Goal: Task Accomplishment & Management: Complete application form

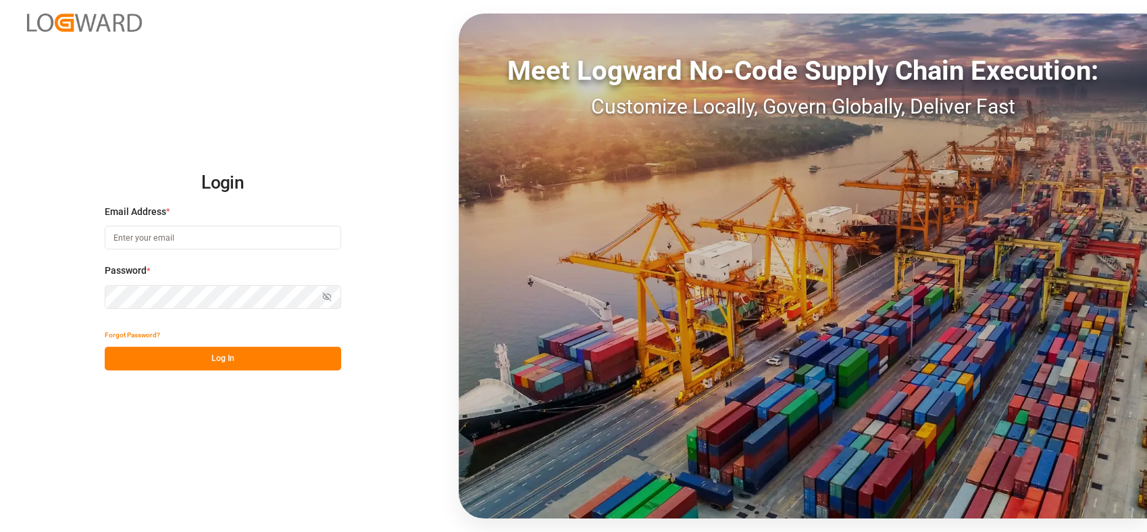
type input "[PERSON_NAME][EMAIL_ADDRESS][PERSON_NAME][DOMAIN_NAME]"
click at [221, 356] on button "Log In" at bounding box center [223, 359] width 236 height 24
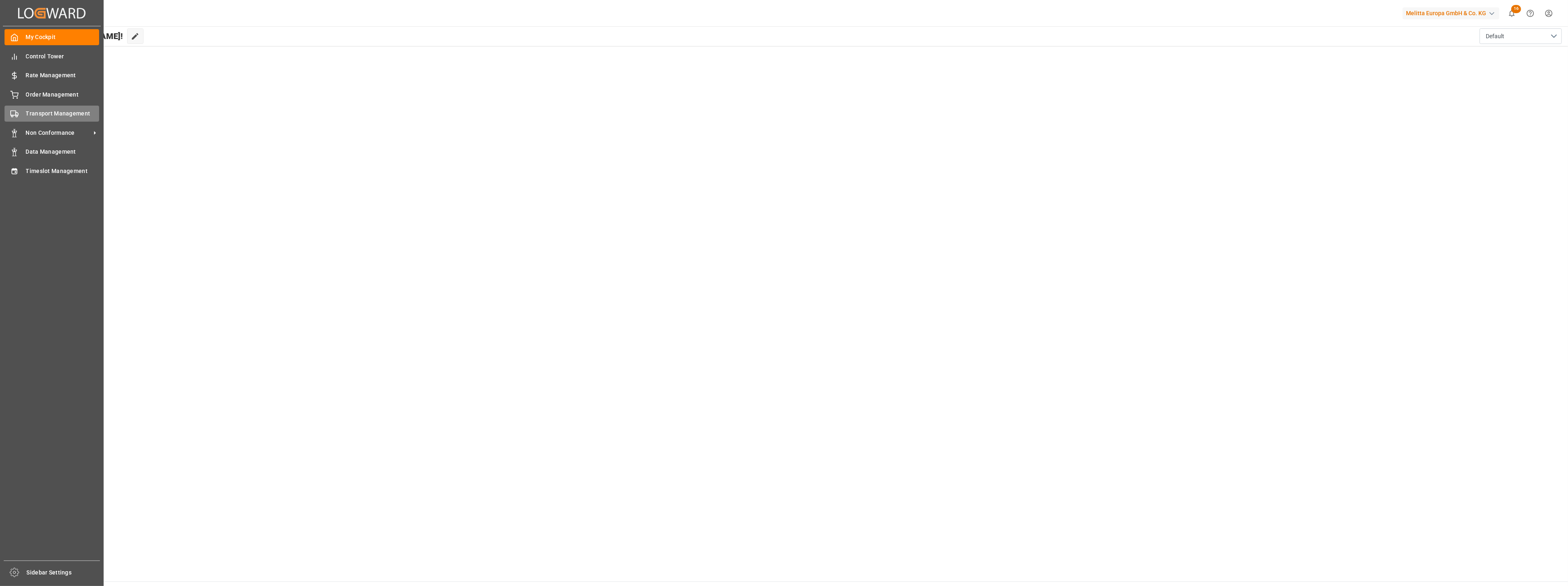
click at [72, 114] on span "Transport Management" at bounding box center [63, 114] width 74 height 9
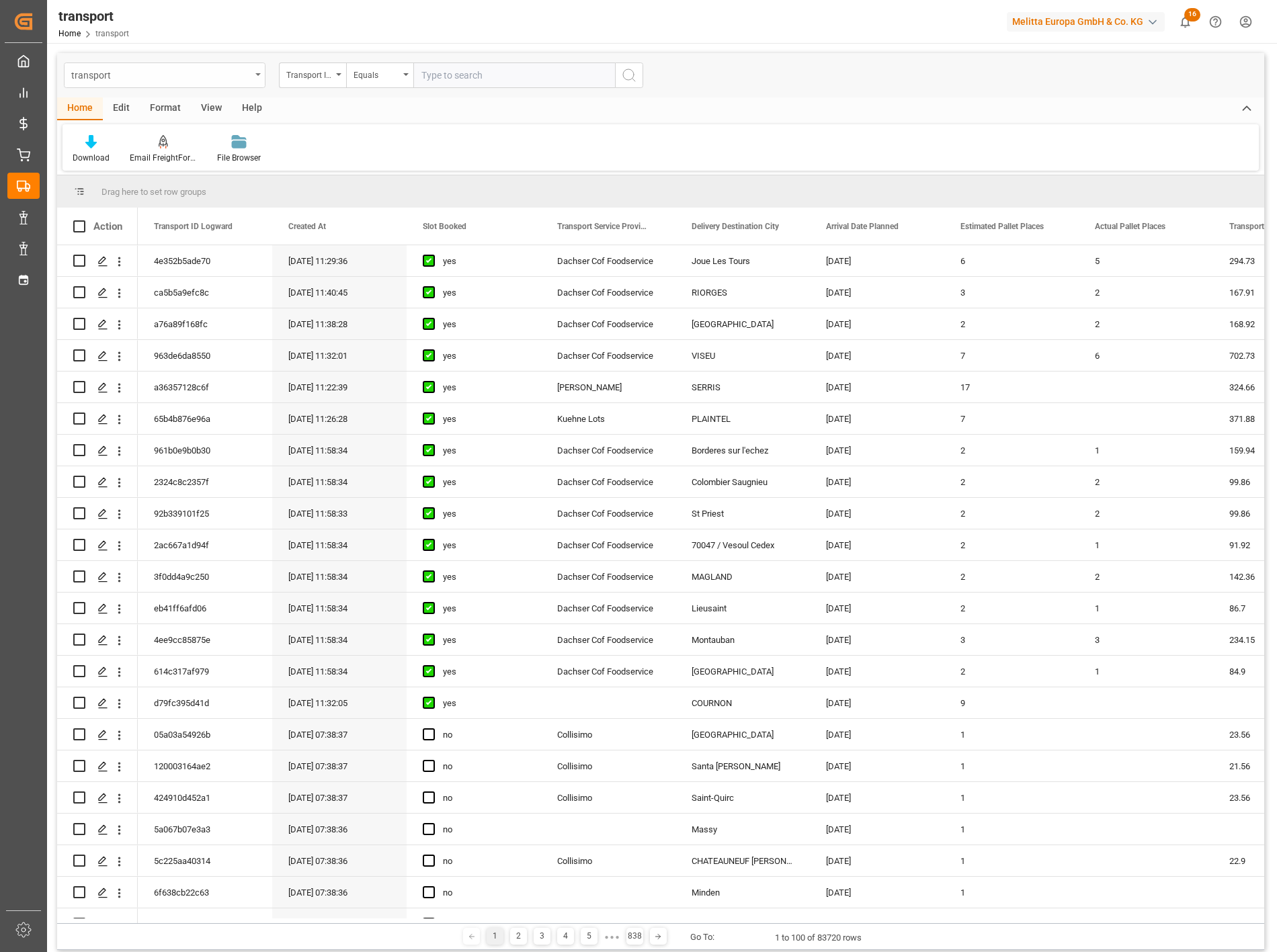
click at [205, 72] on div "transport" at bounding box center [161, 74] width 179 height 17
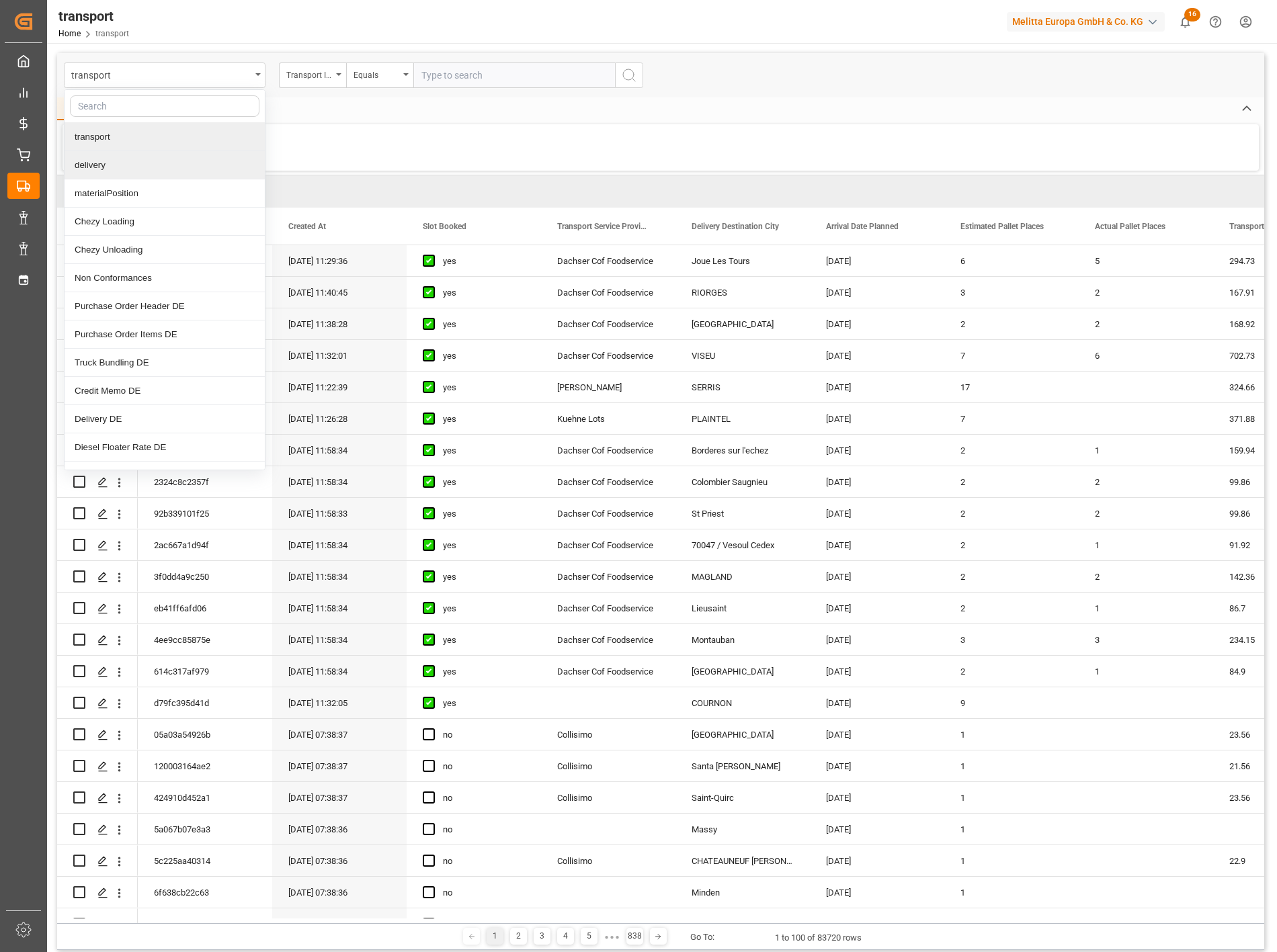
click at [125, 169] on div "delivery" at bounding box center [164, 165] width 200 height 28
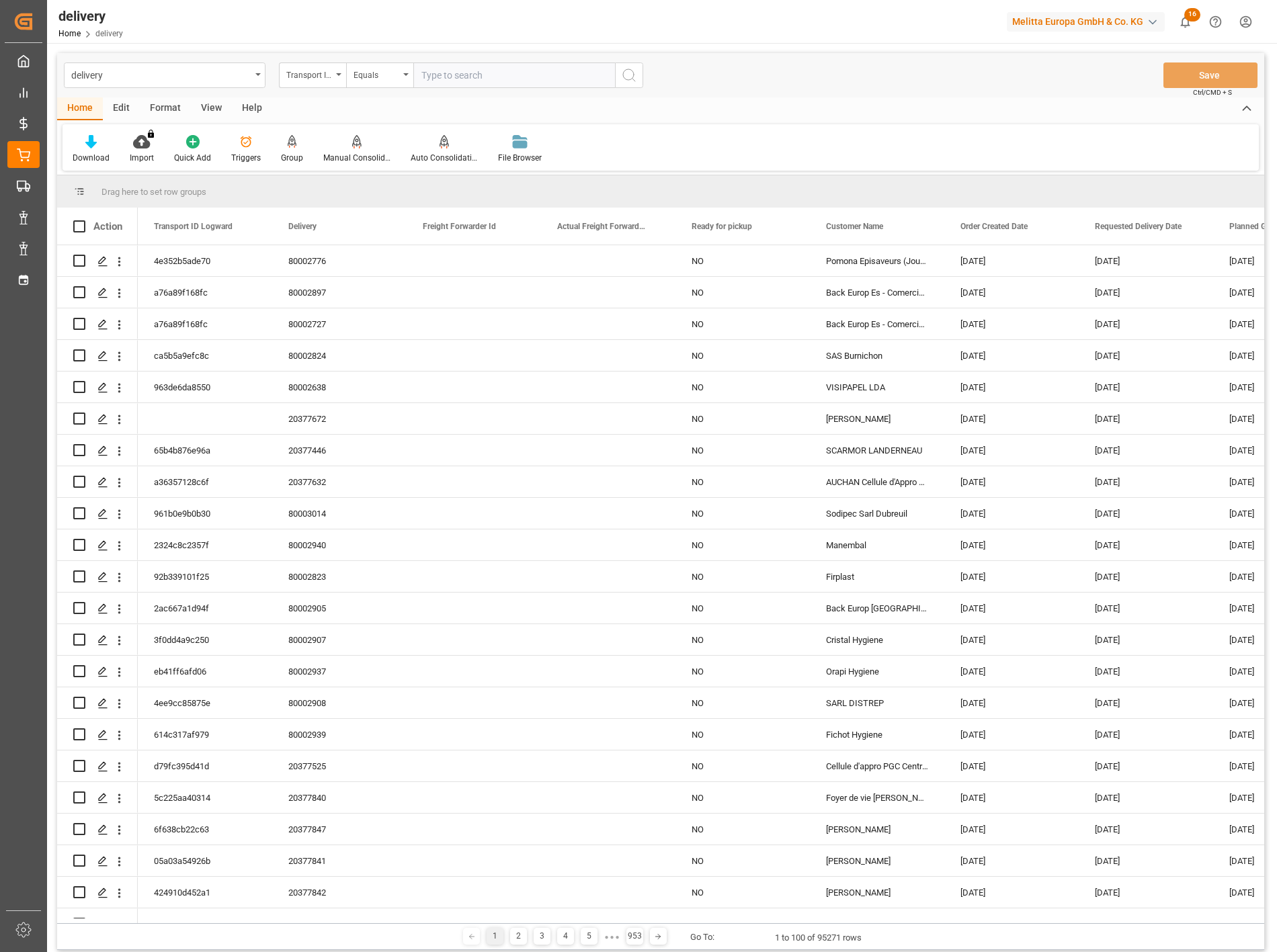
click at [322, 77] on div "Transport ID Logward" at bounding box center [309, 74] width 46 height 16
click at [321, 166] on div "Delivery" at bounding box center [379, 165] width 200 height 28
click at [453, 68] on input "text" at bounding box center [513, 76] width 202 height 26
type input "80002360"
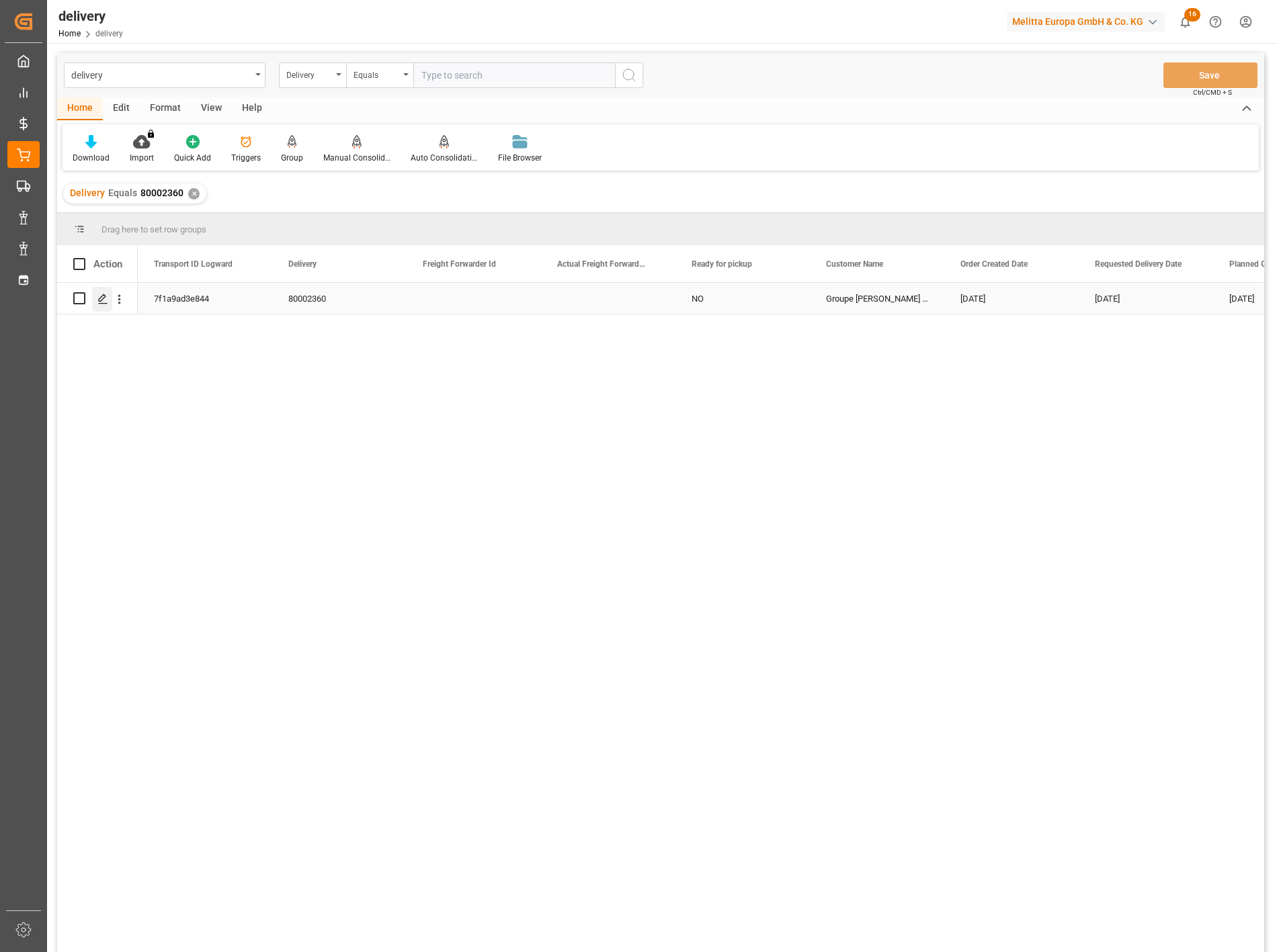
click at [99, 296] on icon "Press SPACE to select this row." at bounding box center [102, 298] width 11 height 11
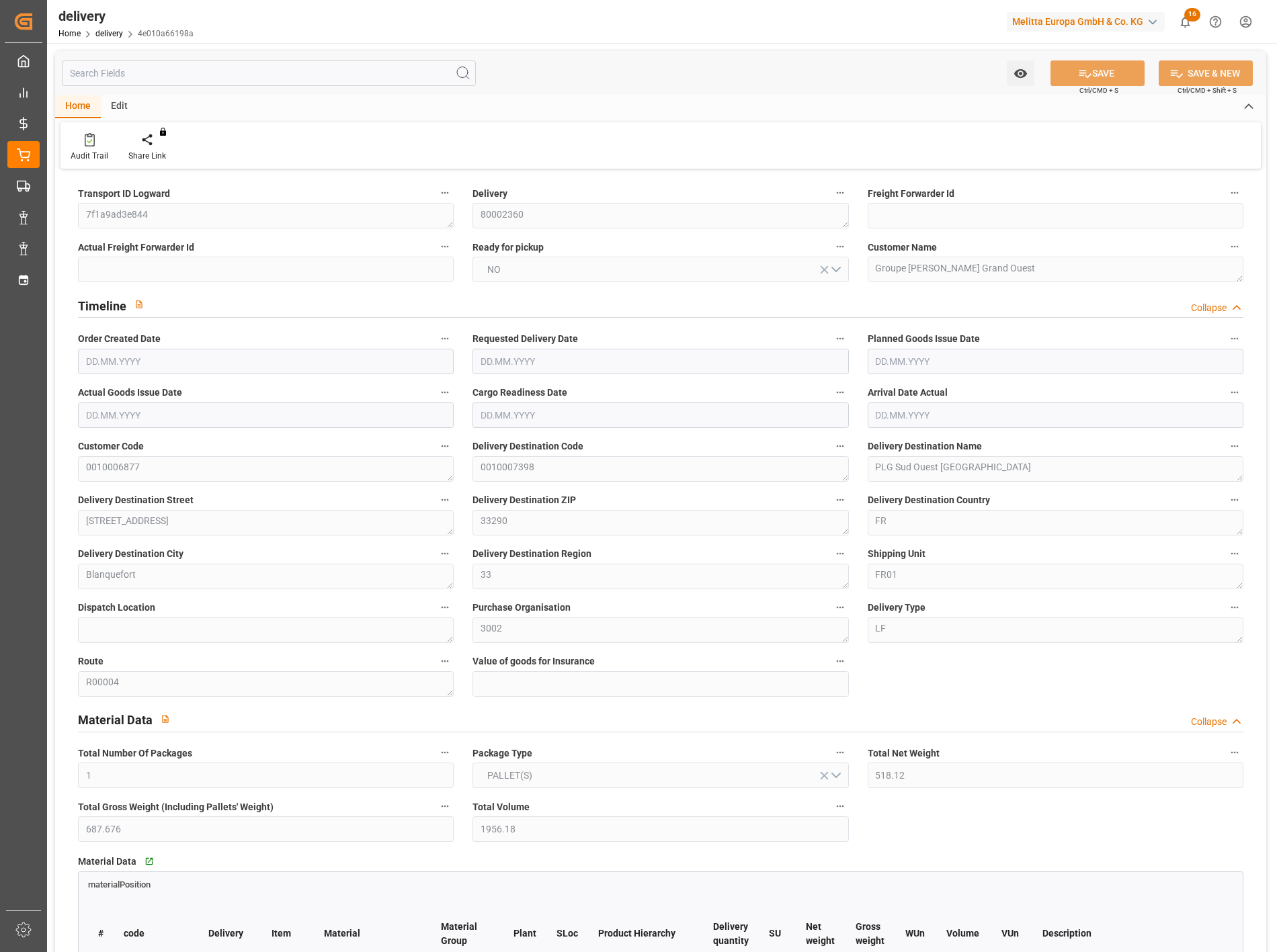
type input "1"
type input "518.12"
type input "687.676"
type input "1956.18"
type input "22"
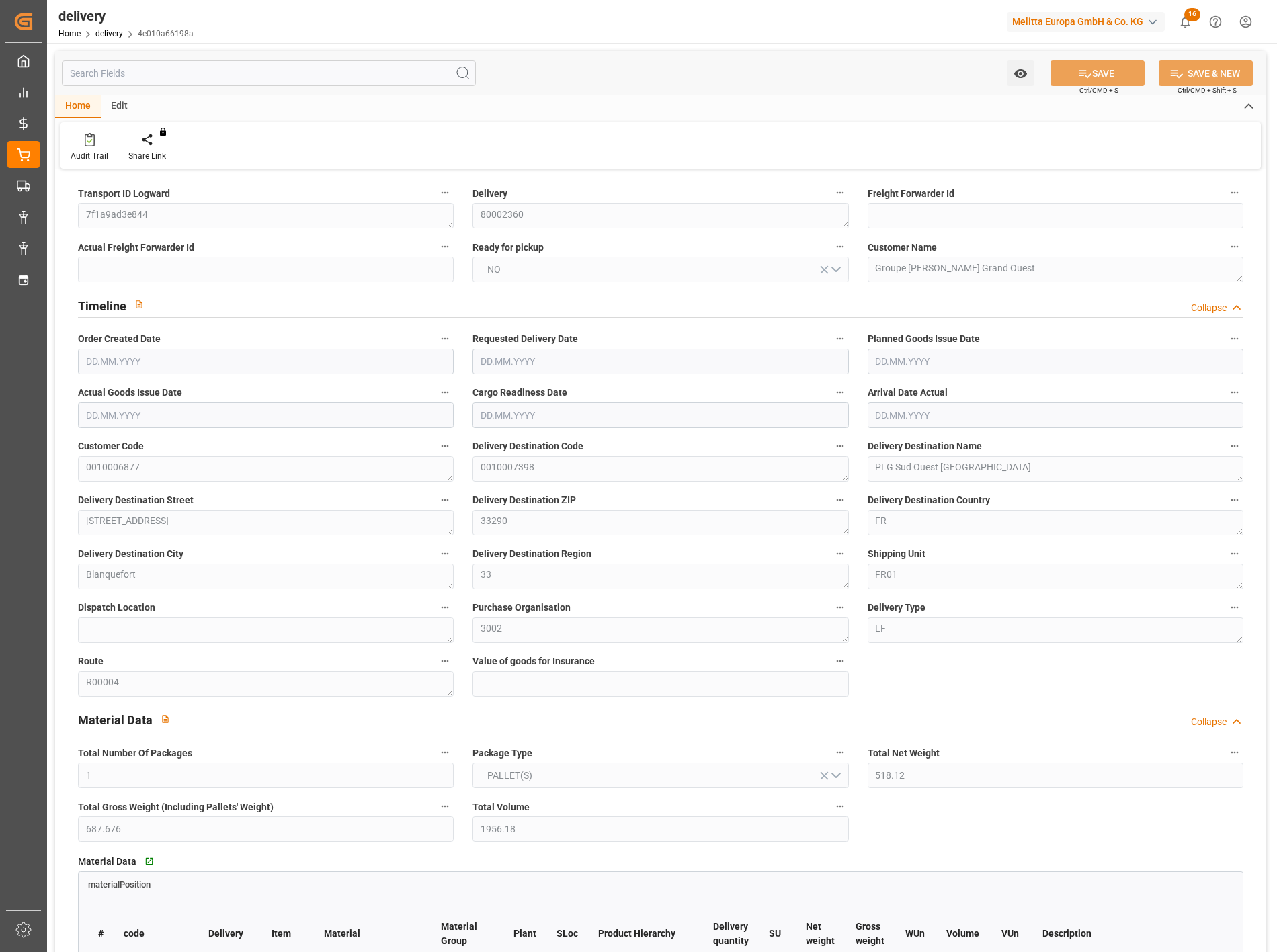
type input "3"
type input "2"
type input "3"
type input "2"
type input "0"
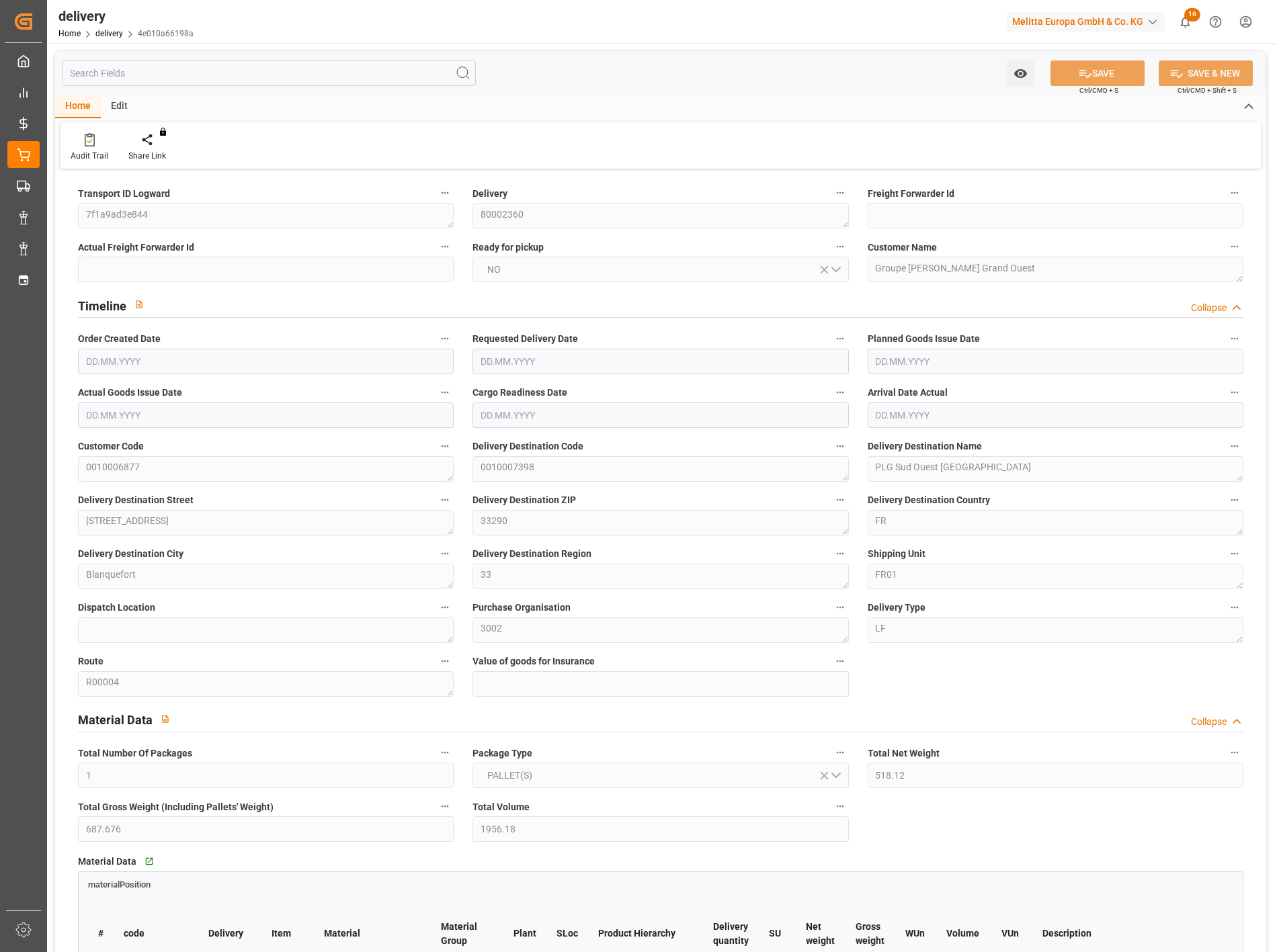
type input "0"
type input "-5.3185"
type input "200.7"
type input "195.3815"
type input "4.9"
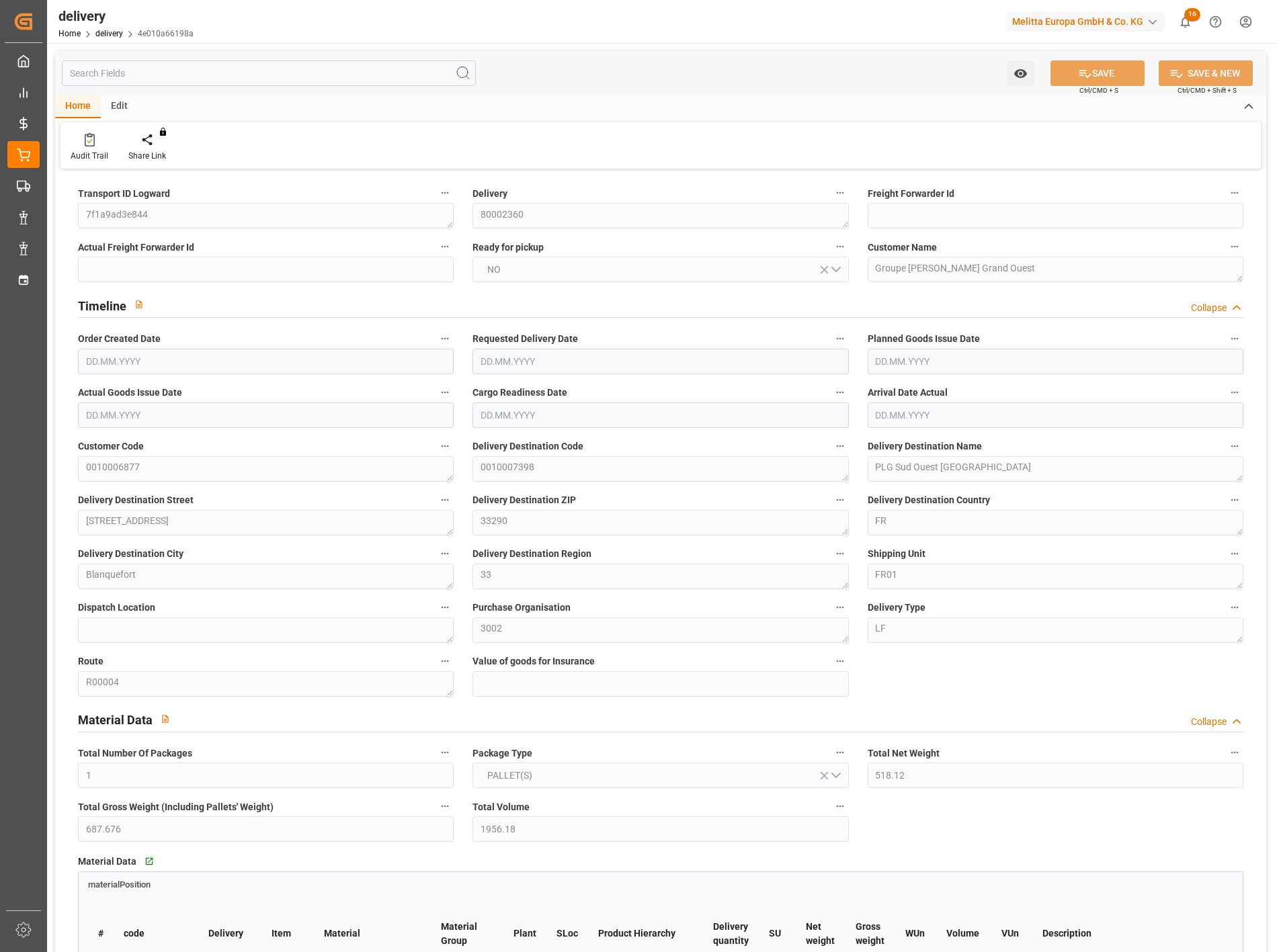
type input "7.92"
type input "1.5"
type input "1.3"
type input "0"
type input "4.5"
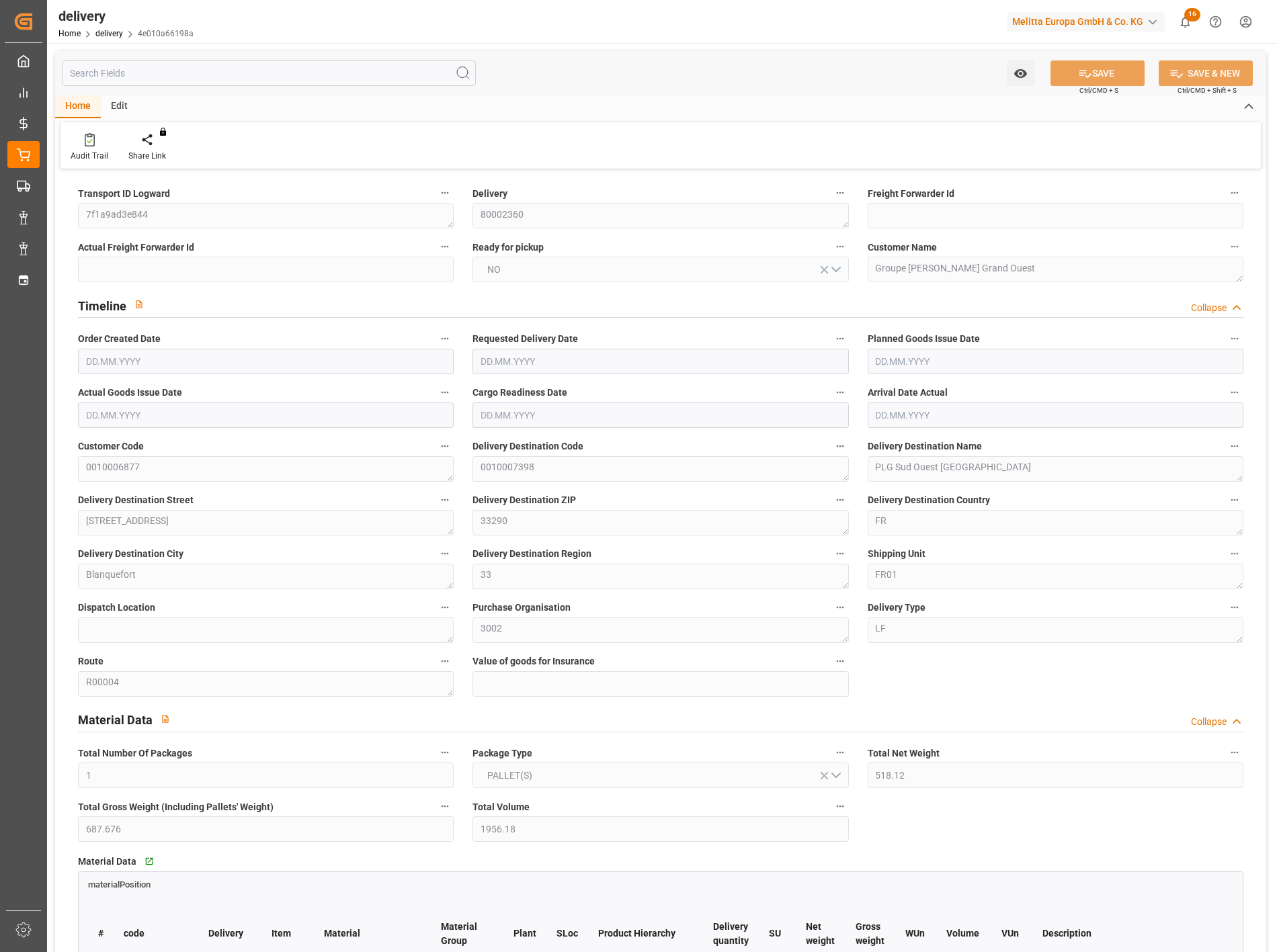
type input "613.896"
type input "2"
type input "101"
type input "0"
type input "[DATE]"
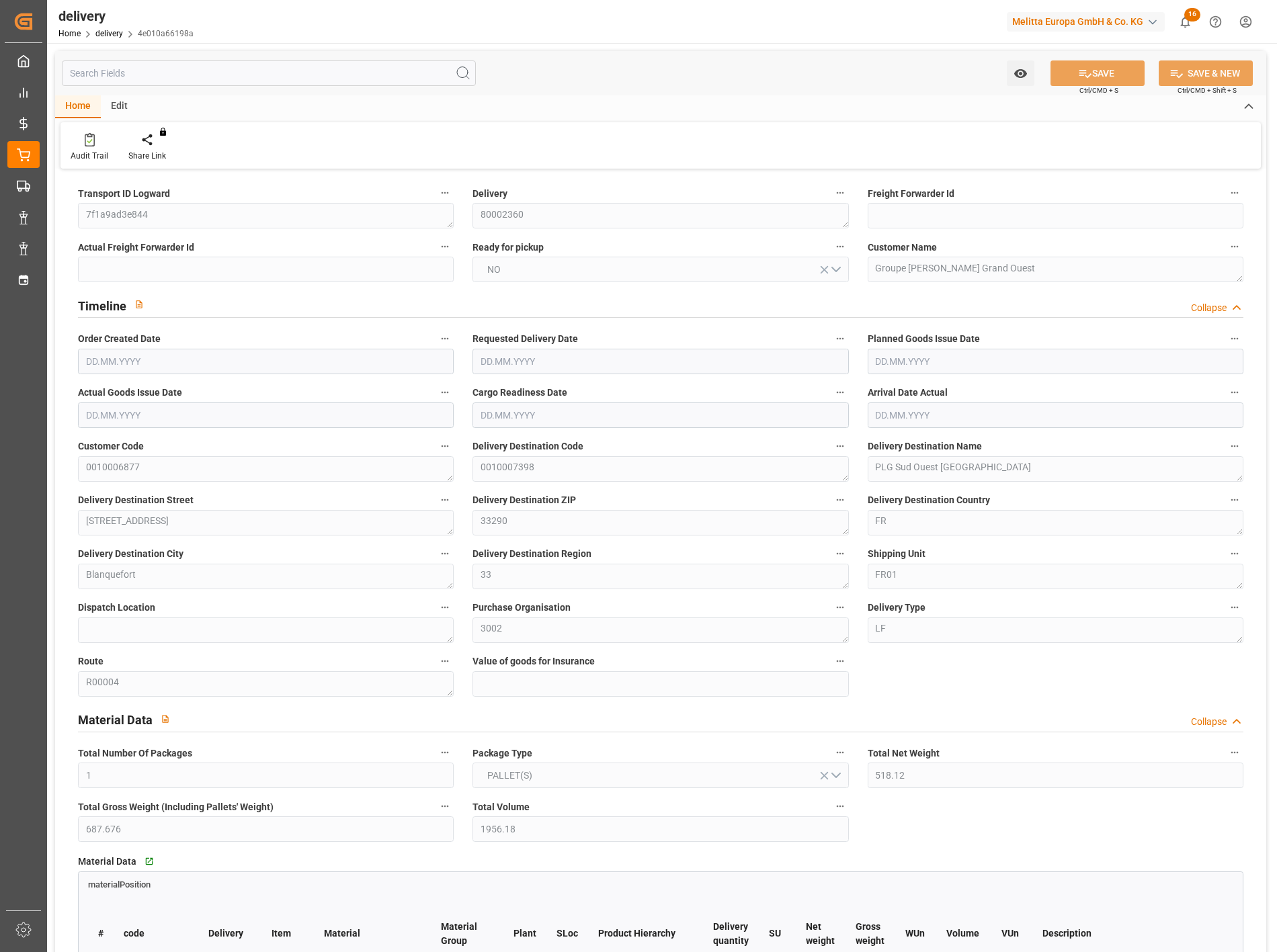
type input "[DATE]"
type input "[DATE] 01:00"
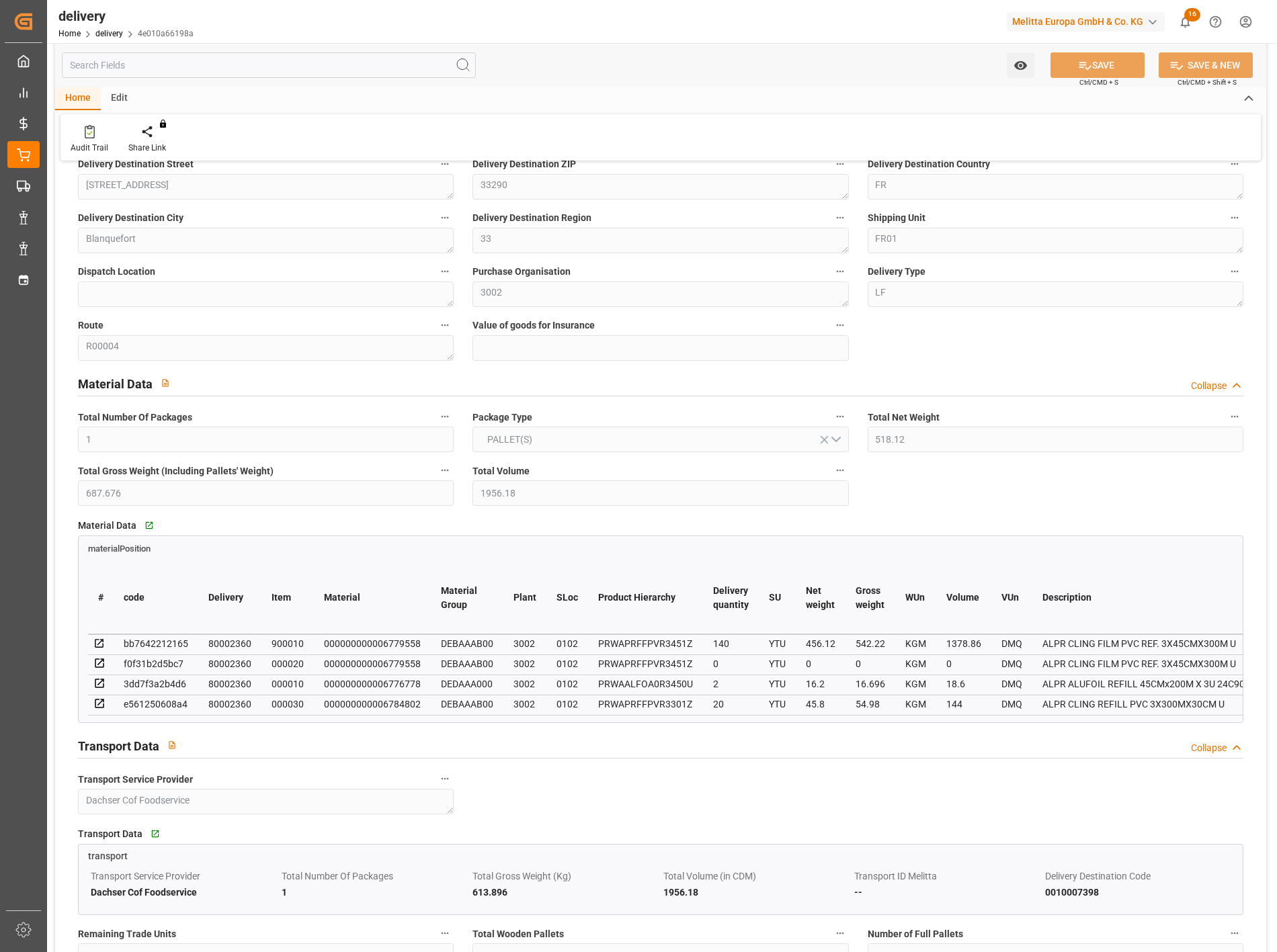
scroll to position [75, 0]
